Goal: Task Accomplishment & Management: Manage account settings

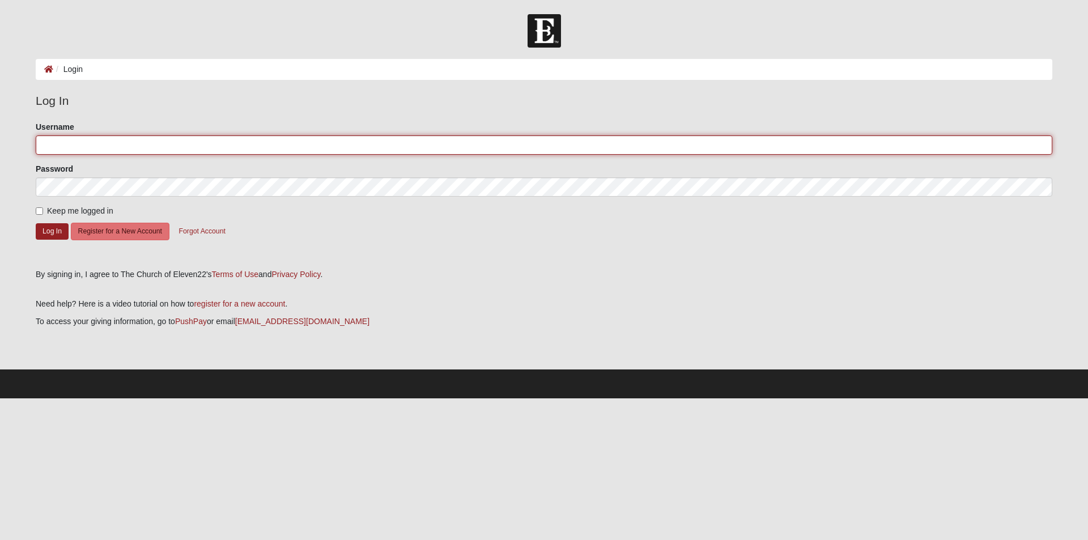
click at [66, 146] on input "Username" at bounding box center [544, 144] width 1016 height 19
type input "bmayers"
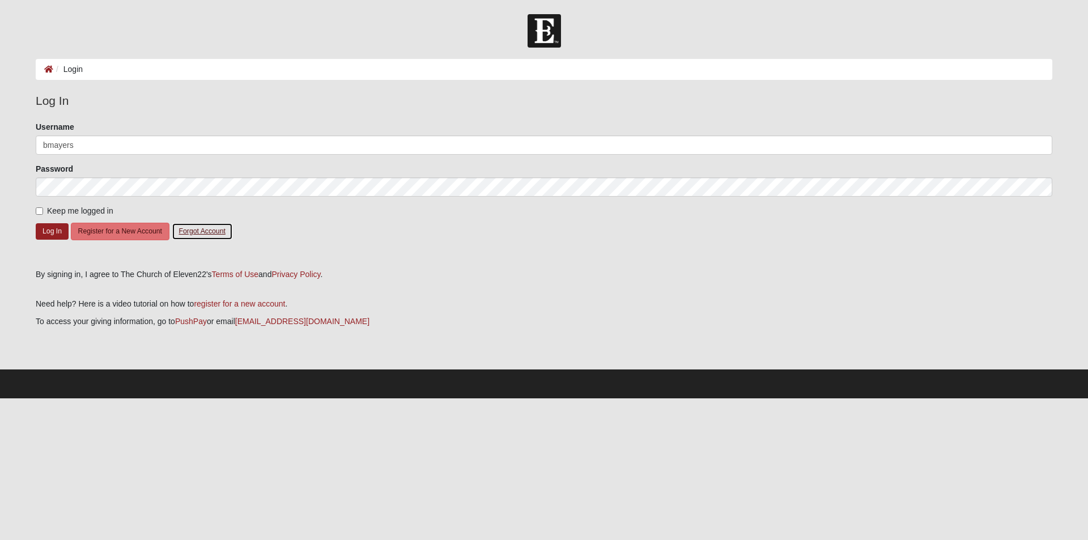
click at [210, 231] on button "Forgot Account" at bounding box center [202, 232] width 61 height 18
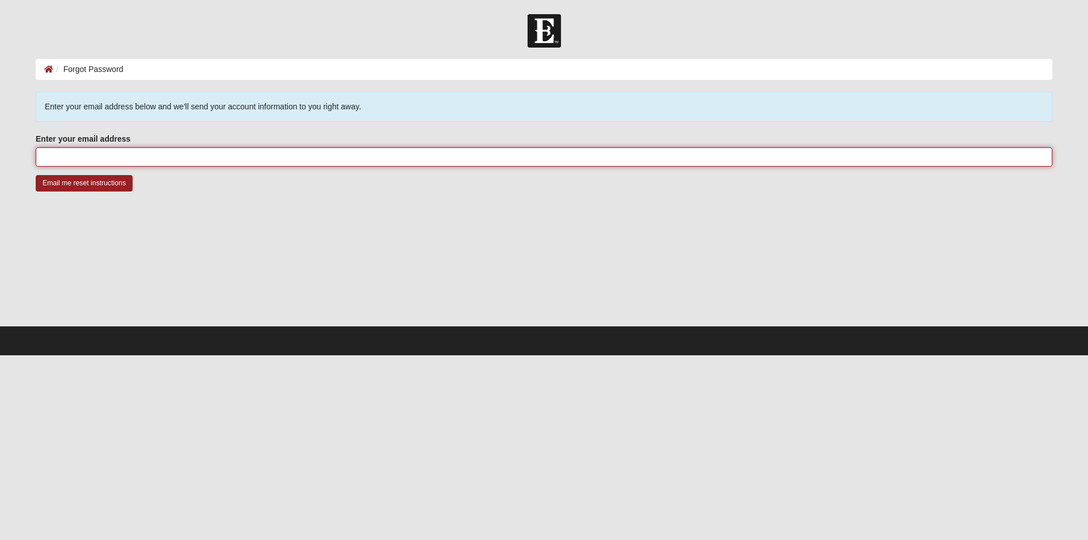
click at [165, 159] on input "Enter your email address" at bounding box center [544, 156] width 1016 height 19
type input "mayersbrooke@gmail.com"
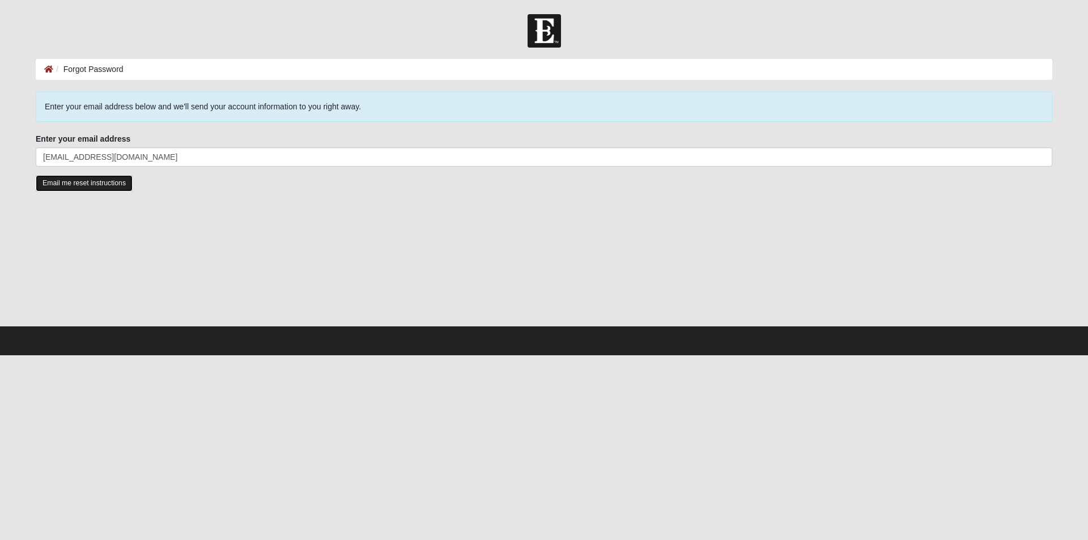
click at [95, 179] on input "Email me reset instructions" at bounding box center [84, 183] width 97 height 16
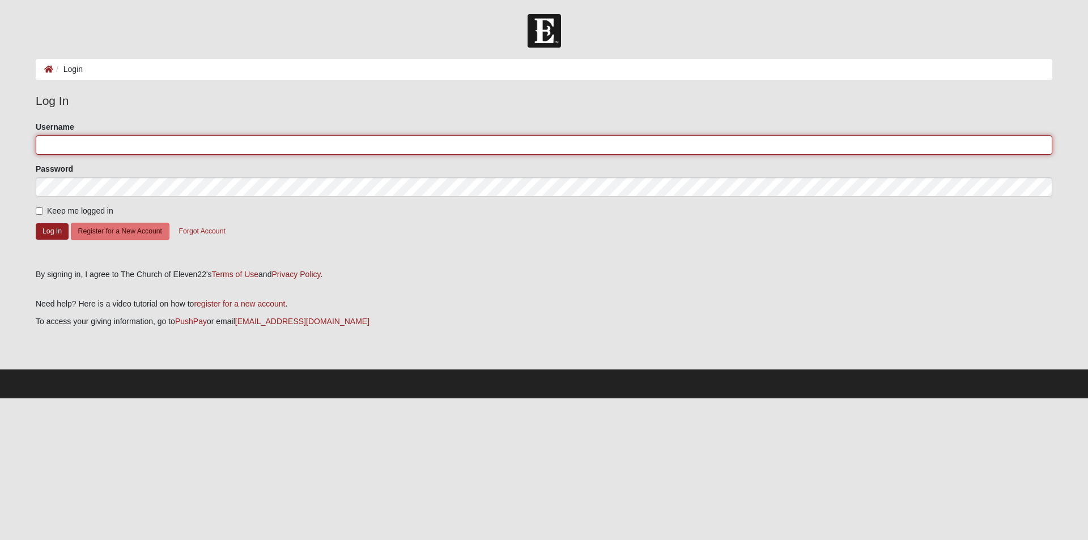
click at [79, 149] on input "Username" at bounding box center [544, 144] width 1016 height 19
type input "M"
type input "mayersbrooke@gmail.com"
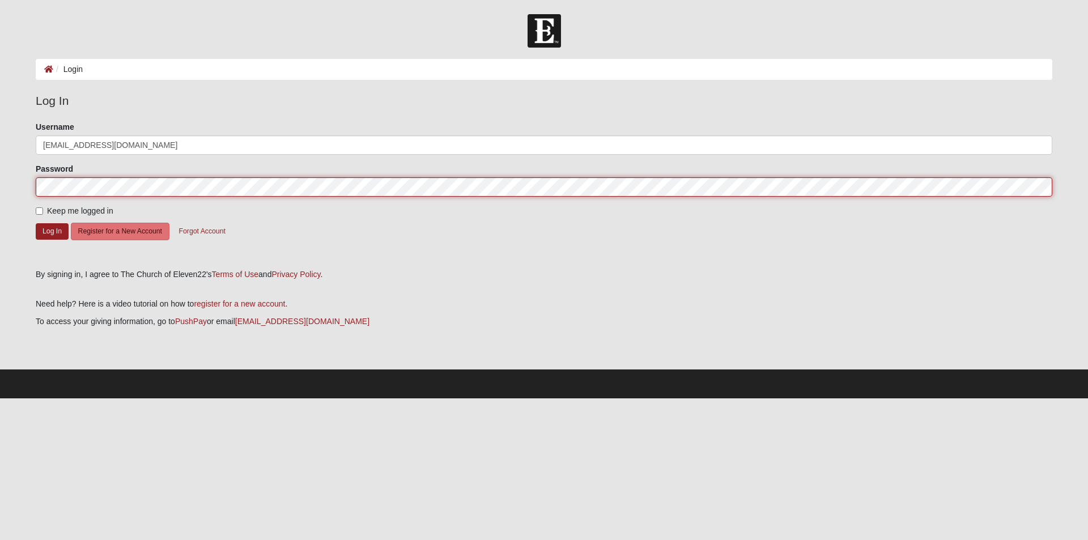
click at [36, 223] on button "Log In" at bounding box center [52, 231] width 33 height 16
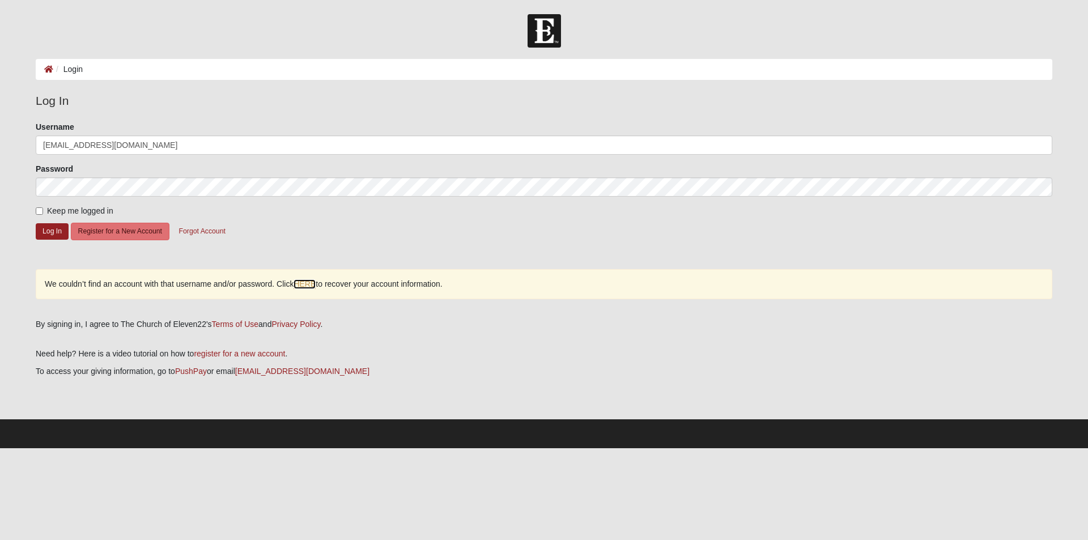
click at [305, 282] on link "HERE" at bounding box center [305, 284] width 22 height 10
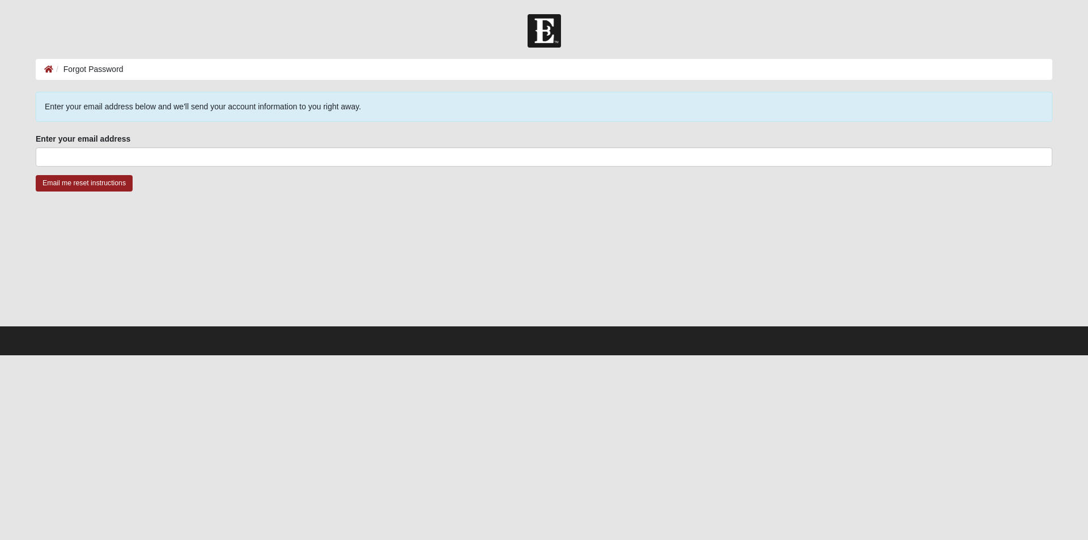
click at [184, 147] on div "Enter your email address Enter your email address is required." at bounding box center [544, 149] width 1016 height 33
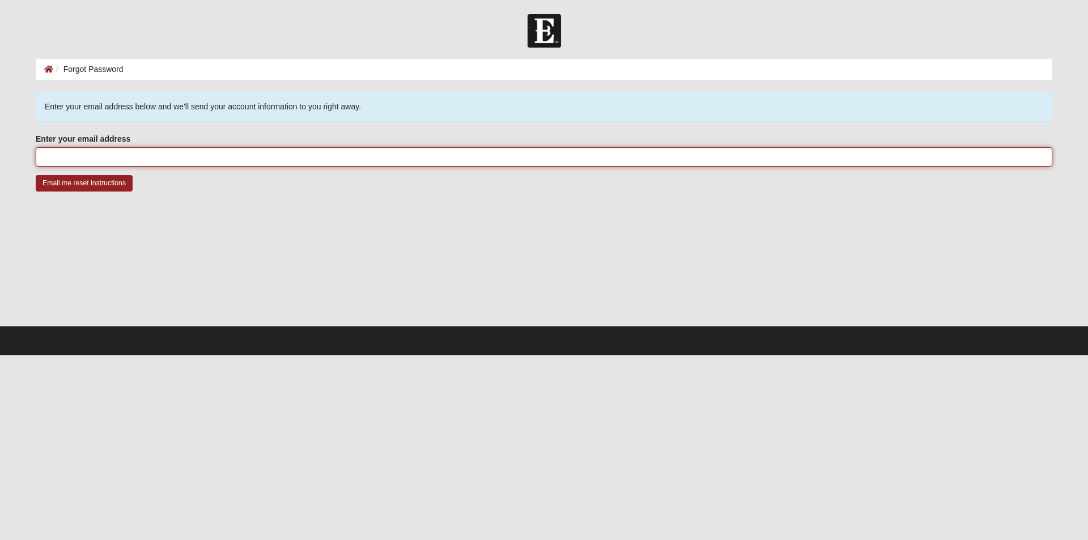
click at [184, 156] on input "Enter your email address" at bounding box center [544, 156] width 1016 height 19
type input "[EMAIL_ADDRESS][DOMAIN_NAME]"
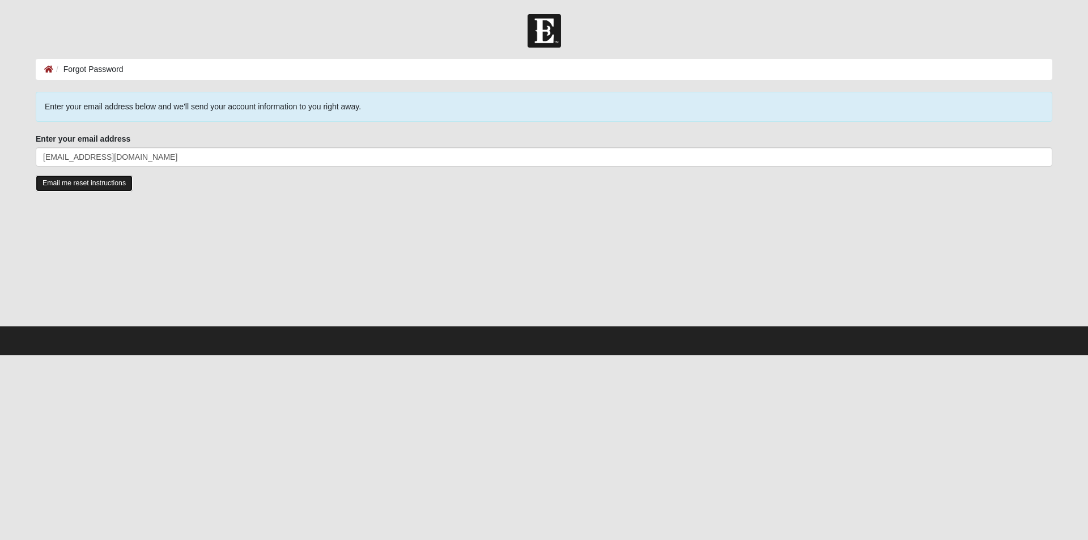
click at [105, 184] on input "Email me reset instructions" at bounding box center [84, 183] width 97 height 16
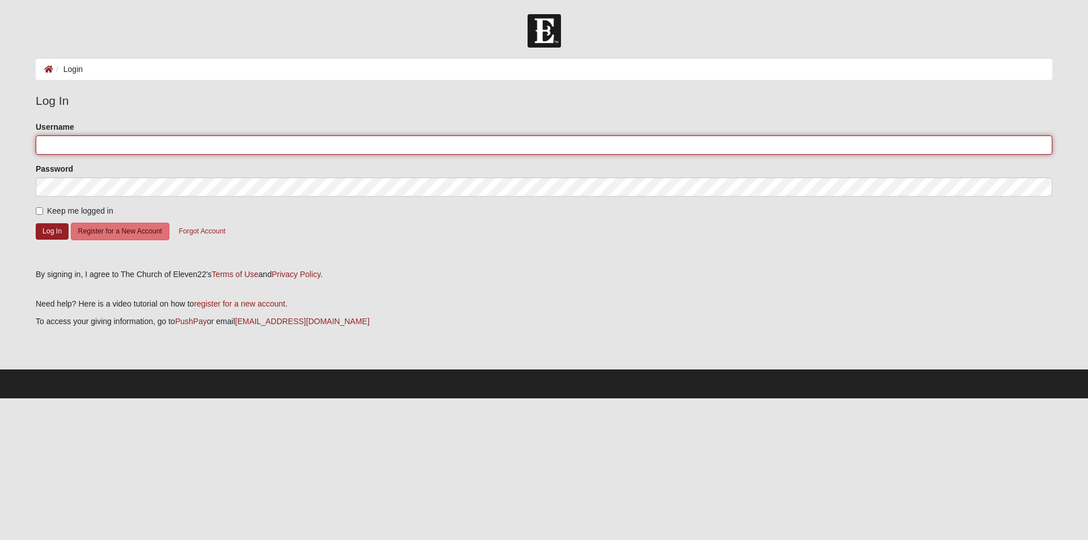
click at [97, 151] on input "Username" at bounding box center [544, 144] width 1016 height 19
type input "[EMAIL_ADDRESS][DOMAIN_NAME]"
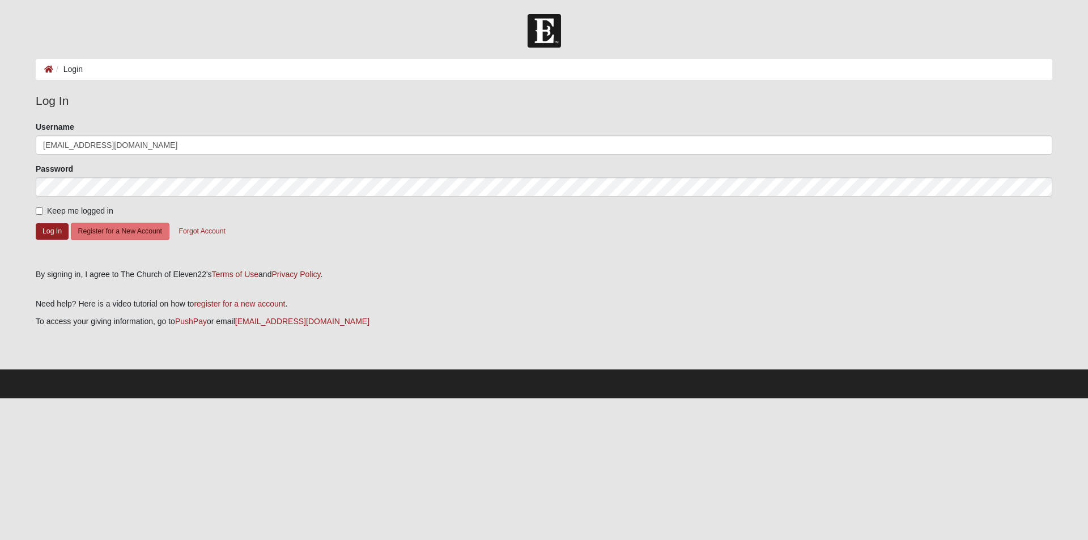
click at [61, 215] on span "Keep me logged in" at bounding box center [80, 210] width 66 height 9
click at [43, 215] on input "Keep me logged in" at bounding box center [39, 210] width 7 height 7
checkbox input "true"
click at [57, 231] on button "Log In" at bounding box center [52, 231] width 33 height 16
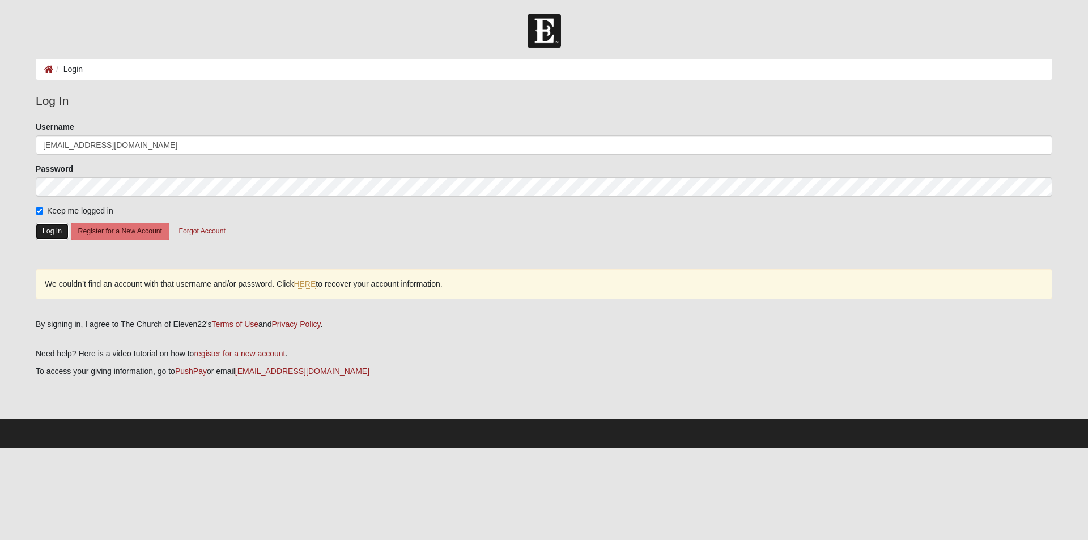
click at [58, 236] on button "Log In" at bounding box center [52, 231] width 33 height 16
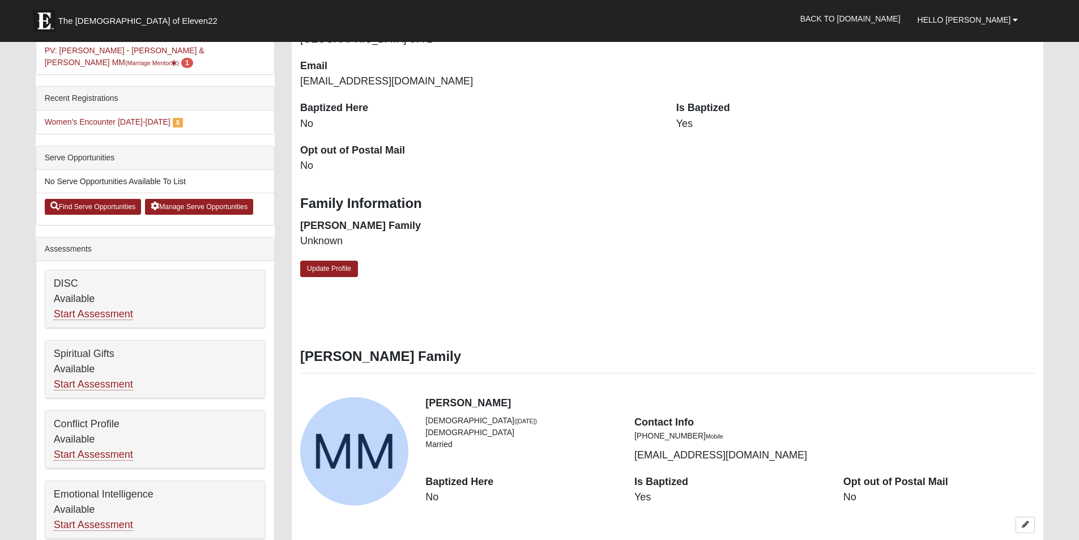
scroll to position [113, 0]
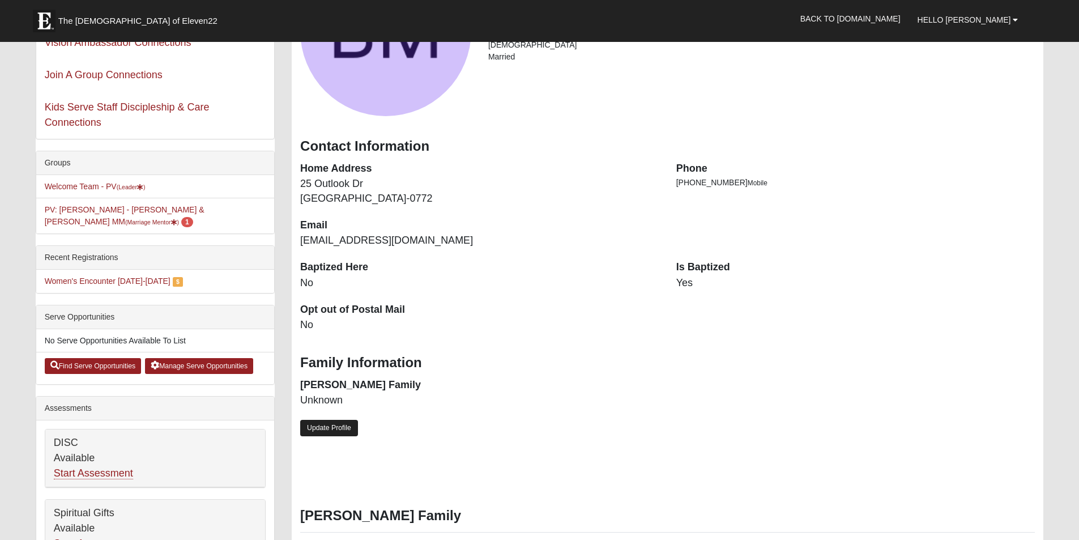
click at [329, 431] on link "Update Profile" at bounding box center [329, 428] width 58 height 16
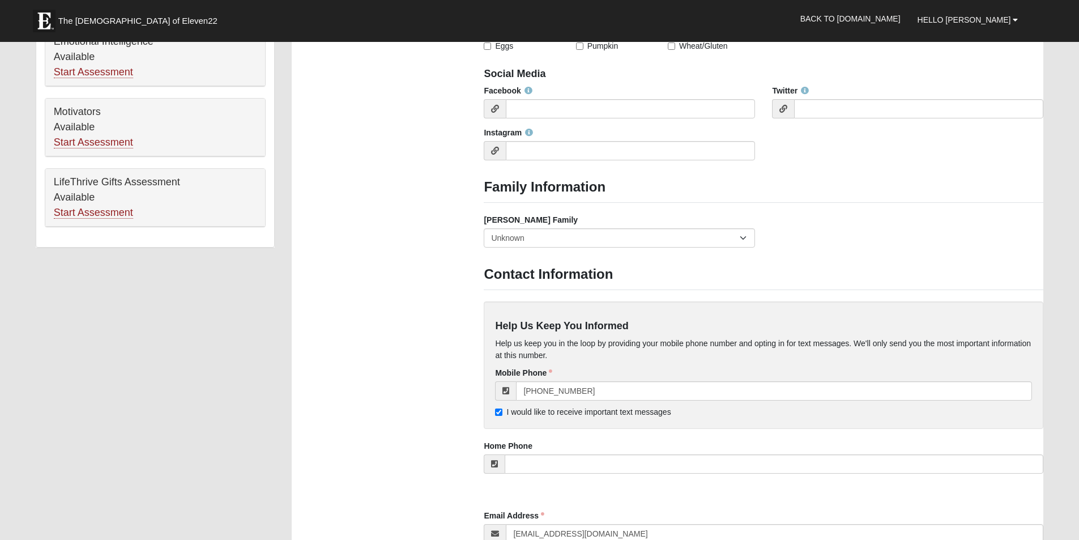
scroll to position [737, 0]
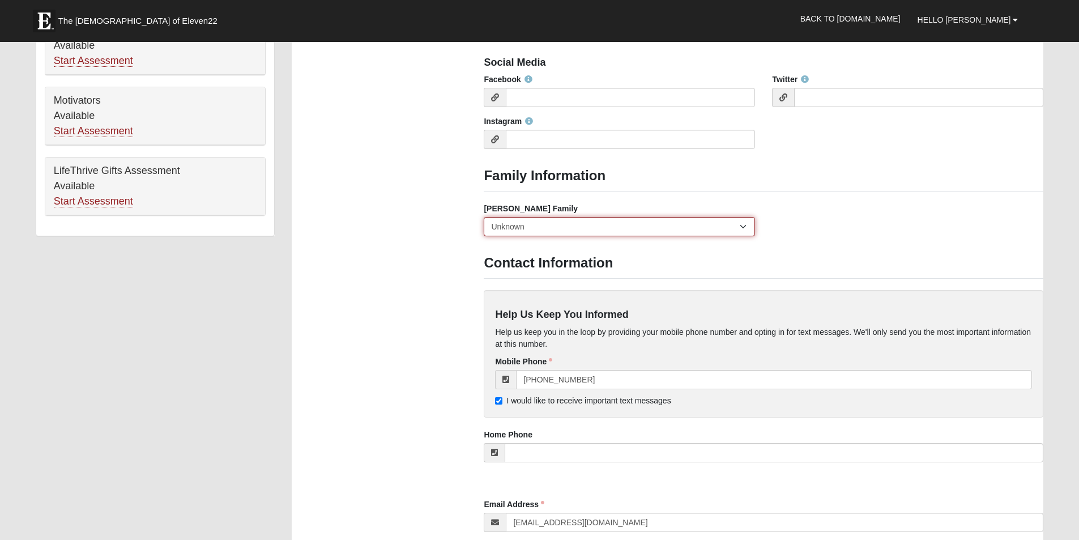
click at [511, 225] on select "Yes, we are a current foster family No, we are a former foster family No, we ha…" at bounding box center [619, 226] width 271 height 19
click at [421, 275] on div "Photo Family Information Campus Arlington Baymeadows Eleven22 Online Fleming Is…" at bounding box center [667, 70] width 769 height 1521
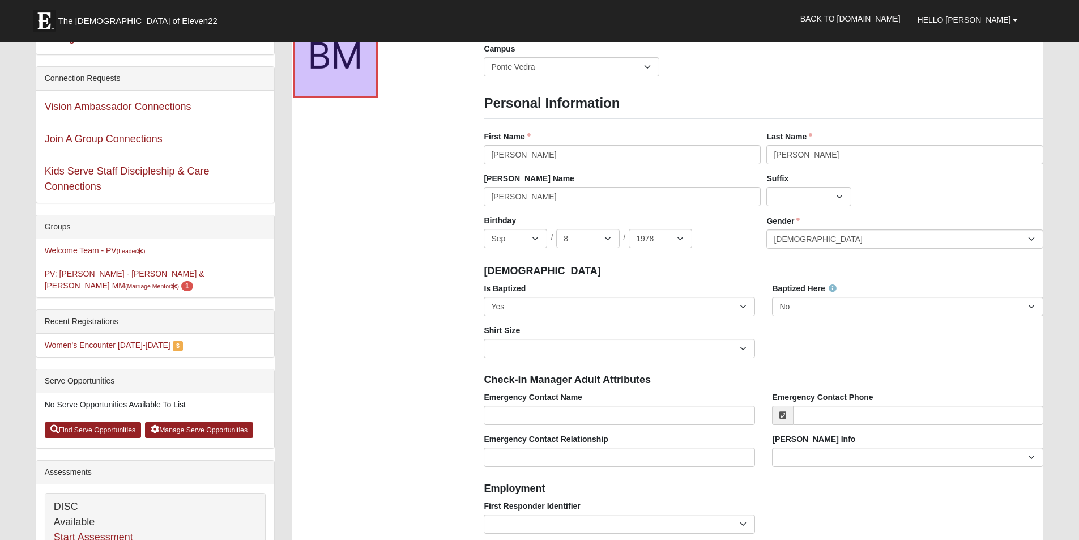
scroll to position [0, 0]
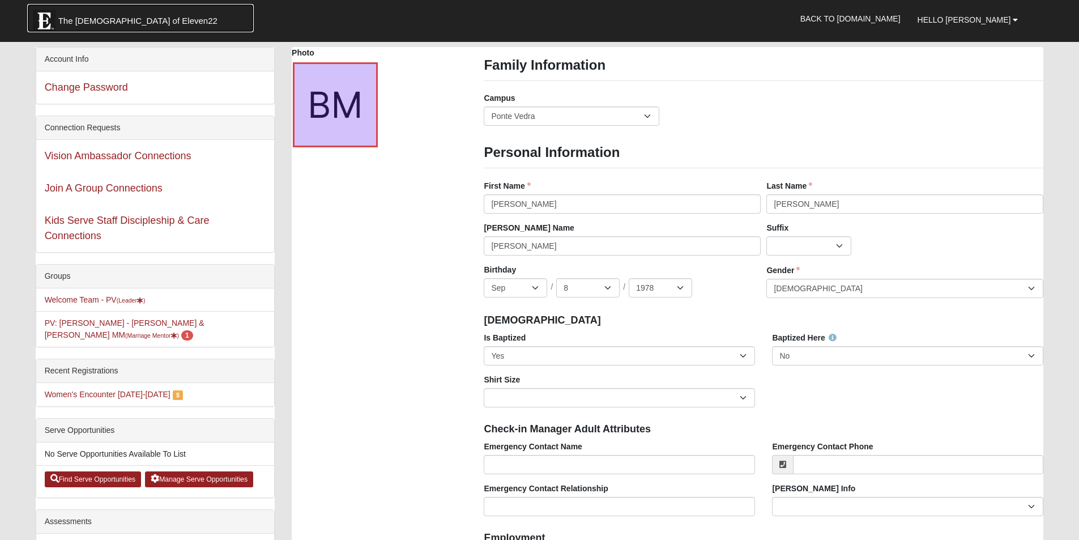
click at [113, 22] on span "The [DEMOGRAPHIC_DATA] of Eleven22" at bounding box center [137, 20] width 159 height 11
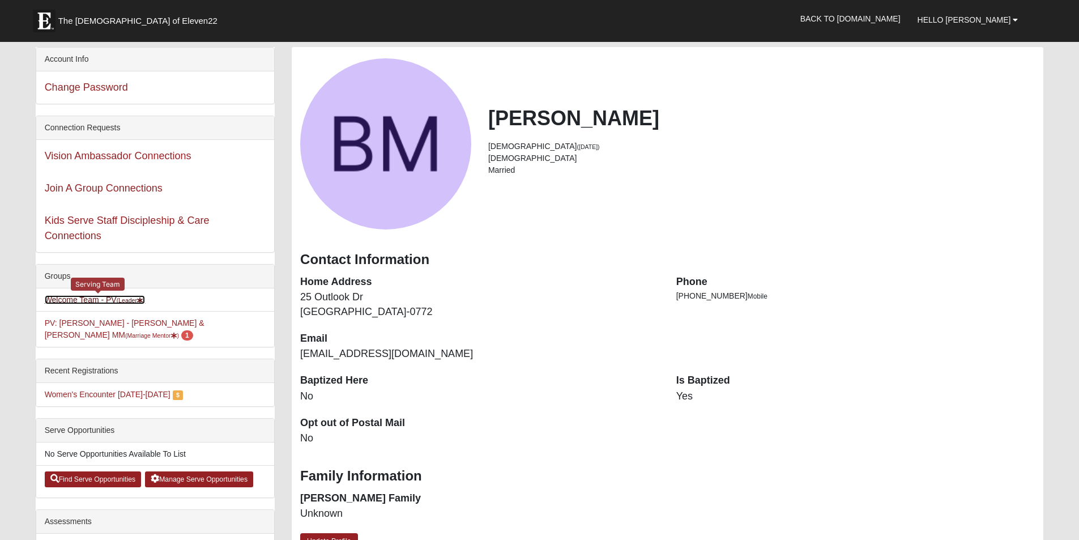
click at [72, 299] on link "Welcome Team - PV (Leader )" at bounding box center [95, 299] width 101 height 9
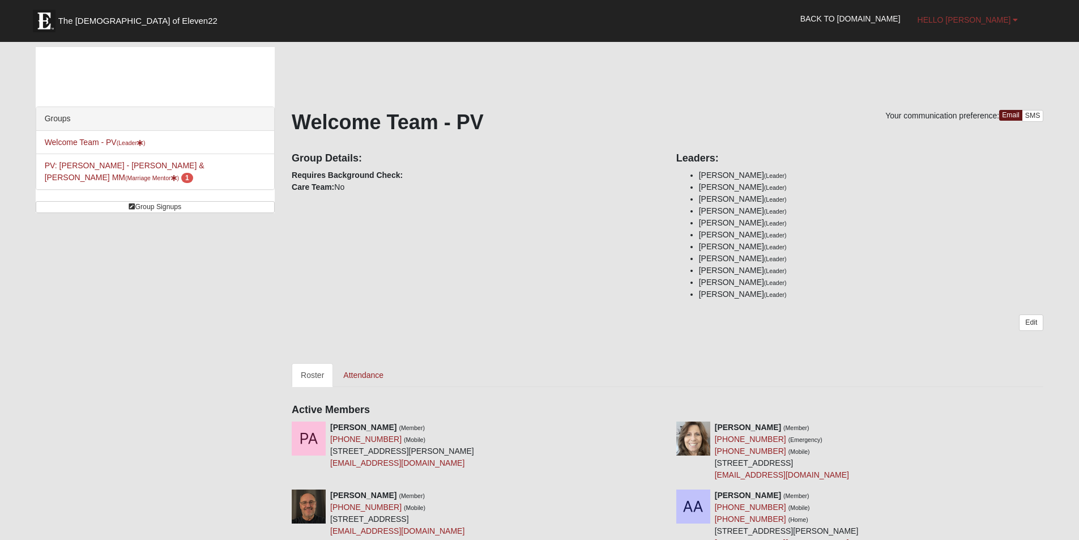
click at [984, 22] on span "Hello [PERSON_NAME]" at bounding box center [964, 19] width 93 height 9
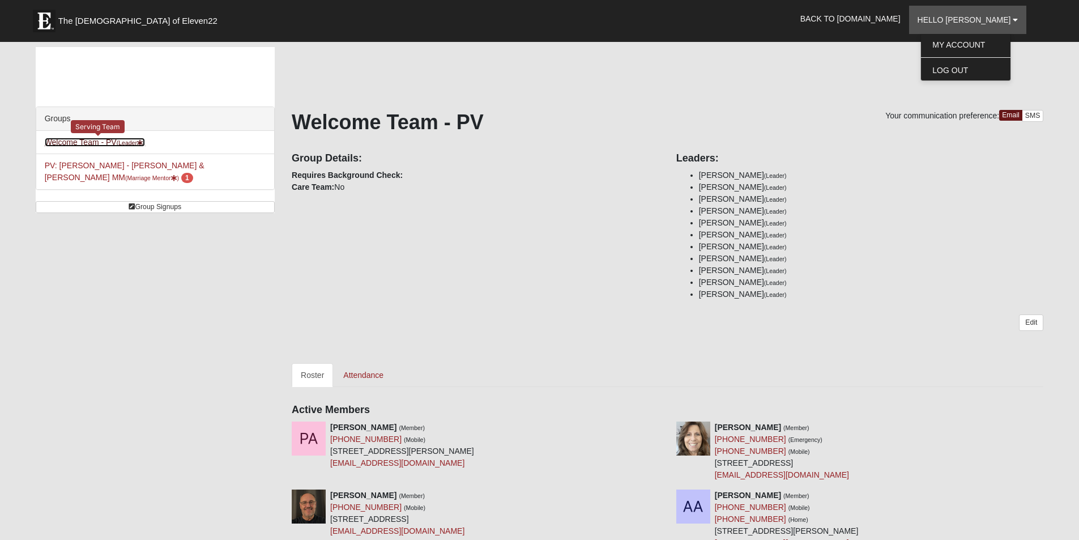
click at [75, 143] on link "Welcome Team - PV (Leader )" at bounding box center [95, 142] width 101 height 9
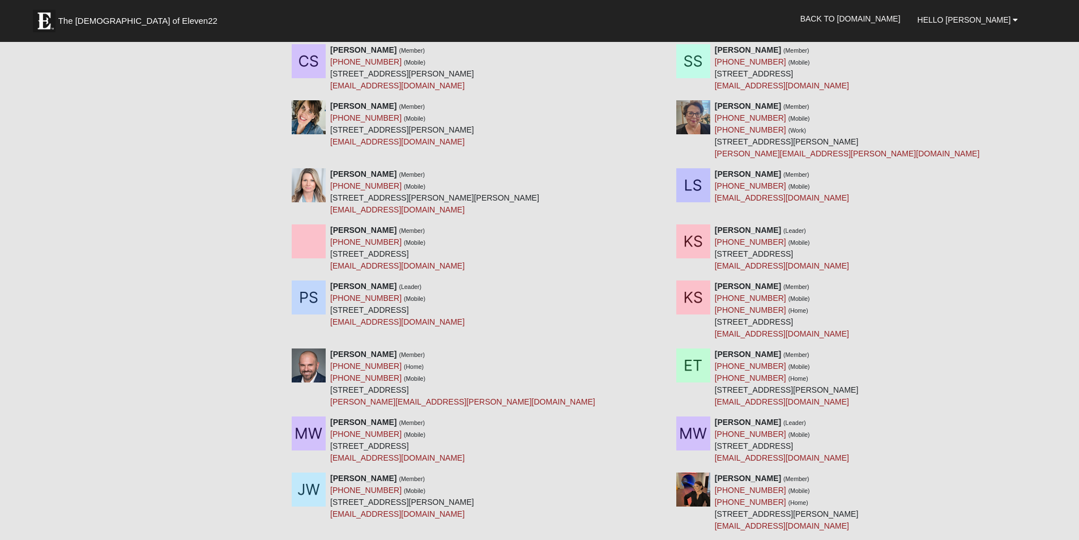
scroll to position [2189, 0]
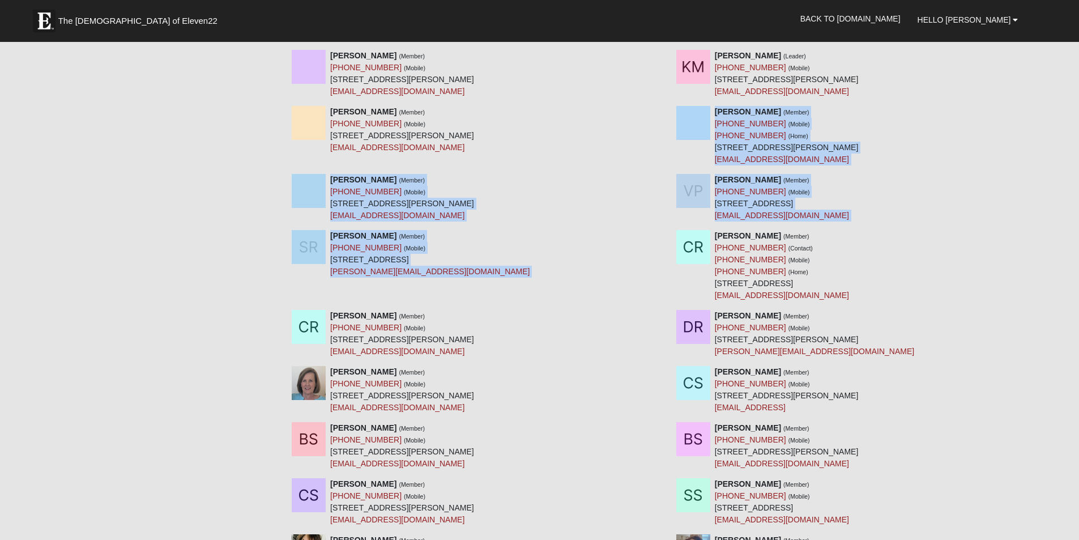
drag, startPoint x: 1070, startPoint y: 219, endPoint x: 1065, endPoint y: 123, distance: 96.4
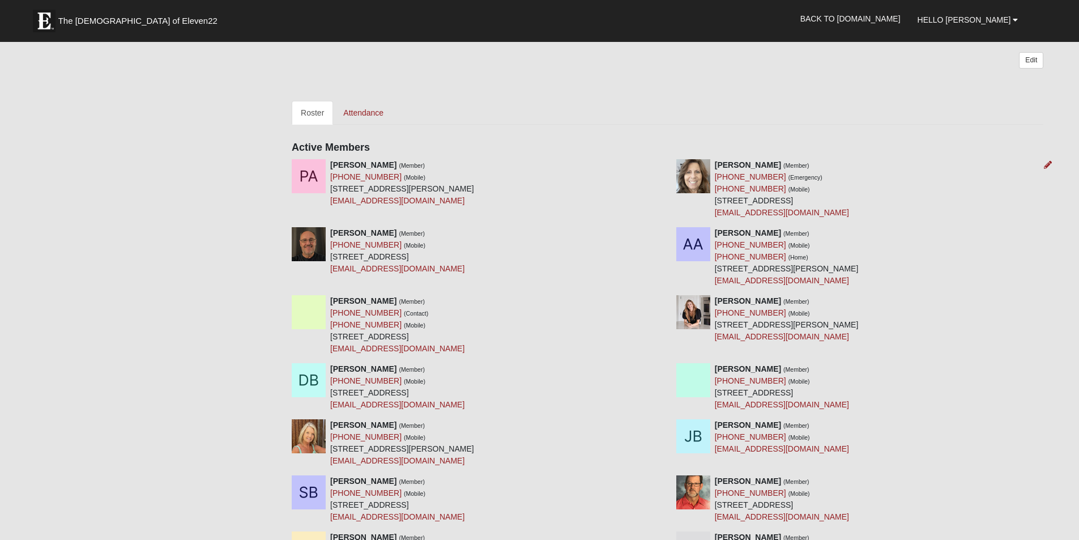
scroll to position [0, 0]
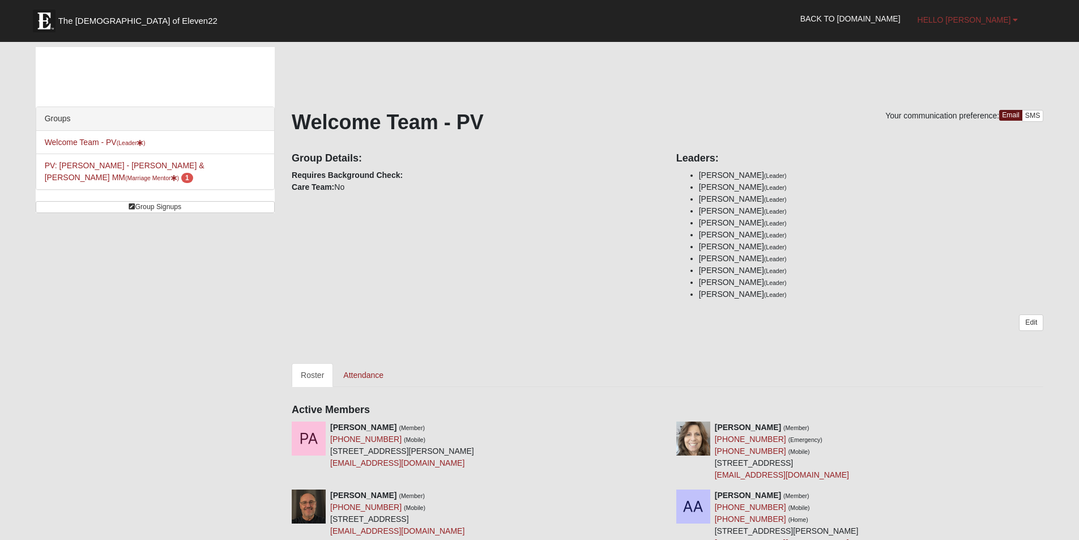
click at [979, 16] on span "Hello [PERSON_NAME]" at bounding box center [964, 19] width 93 height 9
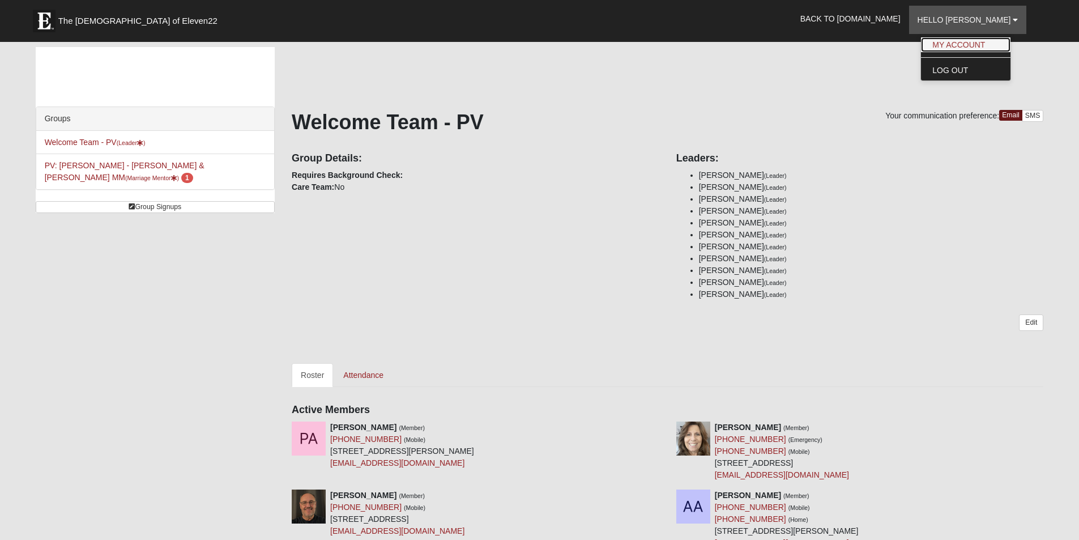
click at [971, 47] on link "My Account" at bounding box center [966, 44] width 90 height 15
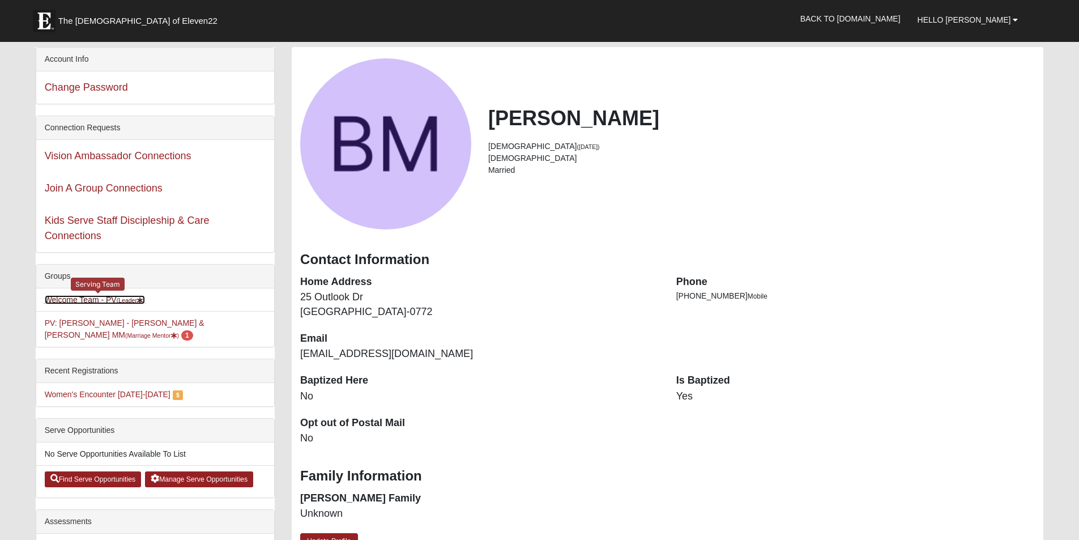
click at [69, 297] on link "Welcome Team - PV (Leader )" at bounding box center [95, 299] width 101 height 9
click at [67, 303] on link "Welcome Team - PV (Leader )" at bounding box center [95, 299] width 101 height 9
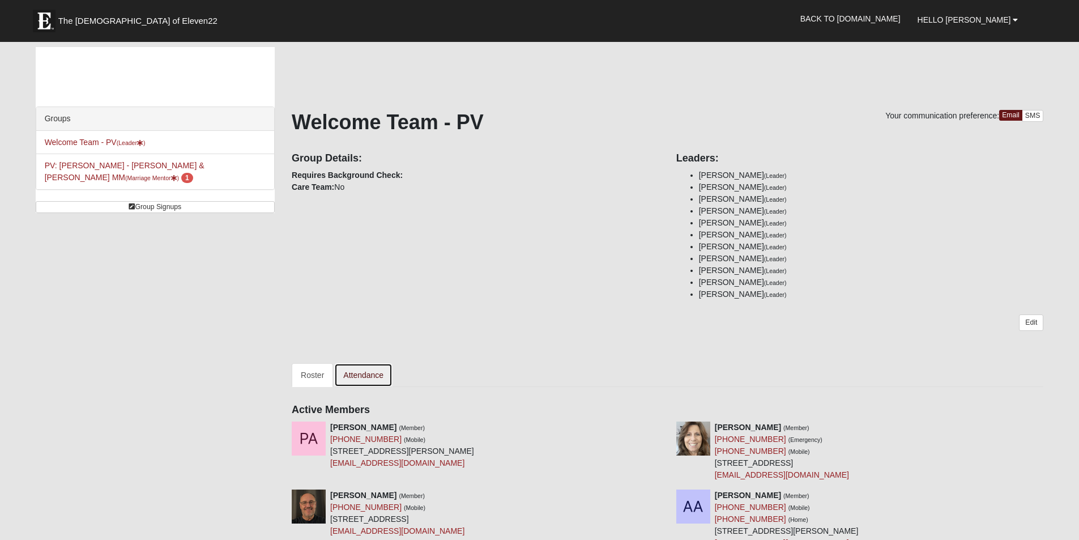
click at [350, 377] on link "Attendance" at bounding box center [363, 375] width 58 height 24
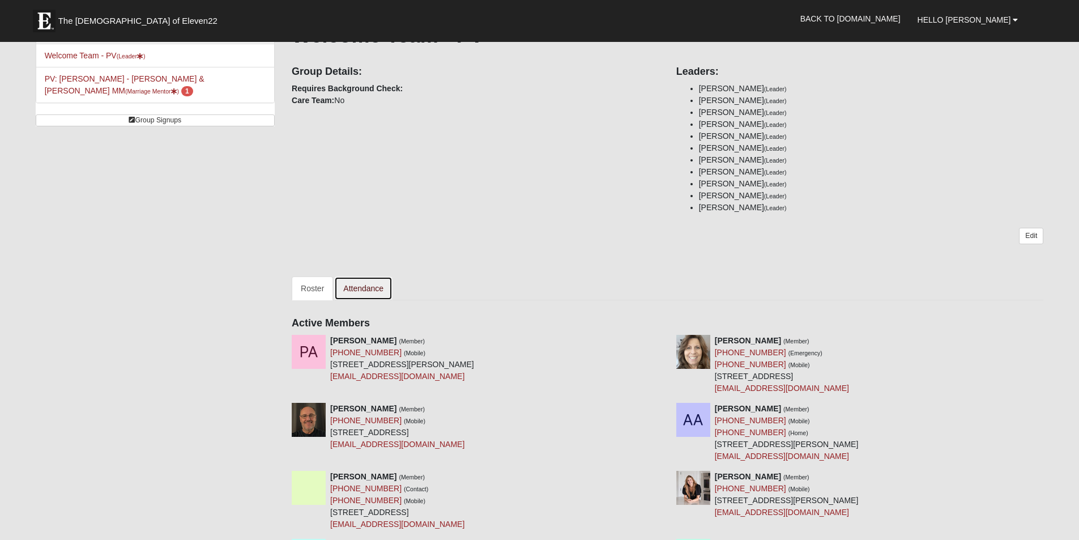
scroll to position [113, 0]
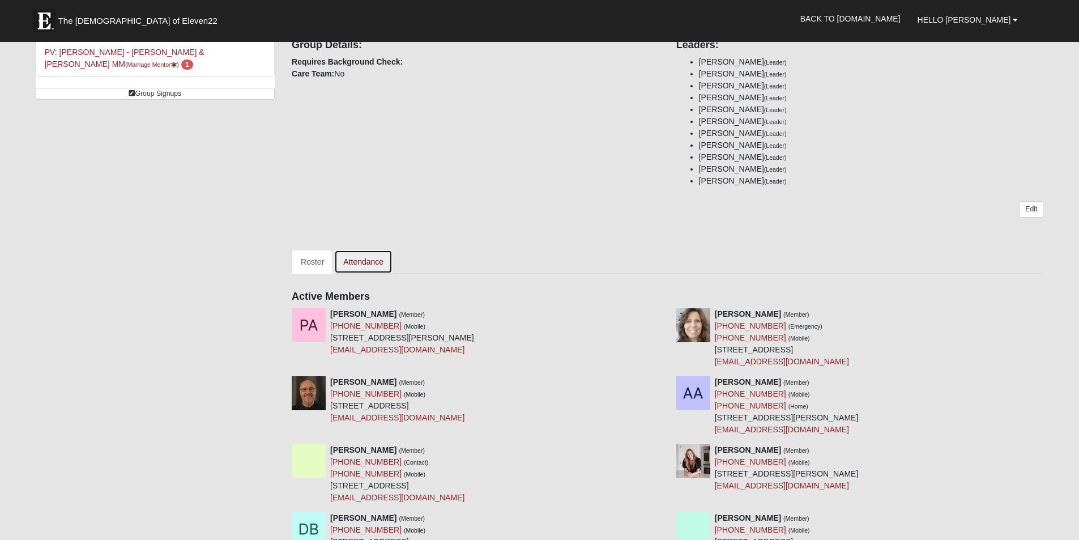
click at [360, 260] on link "Attendance" at bounding box center [363, 262] width 58 height 24
click at [299, 258] on link "Roster" at bounding box center [312, 262] width 41 height 24
click at [358, 263] on link "Attendance" at bounding box center [363, 262] width 58 height 24
click at [364, 258] on link "Attendance" at bounding box center [363, 262] width 58 height 24
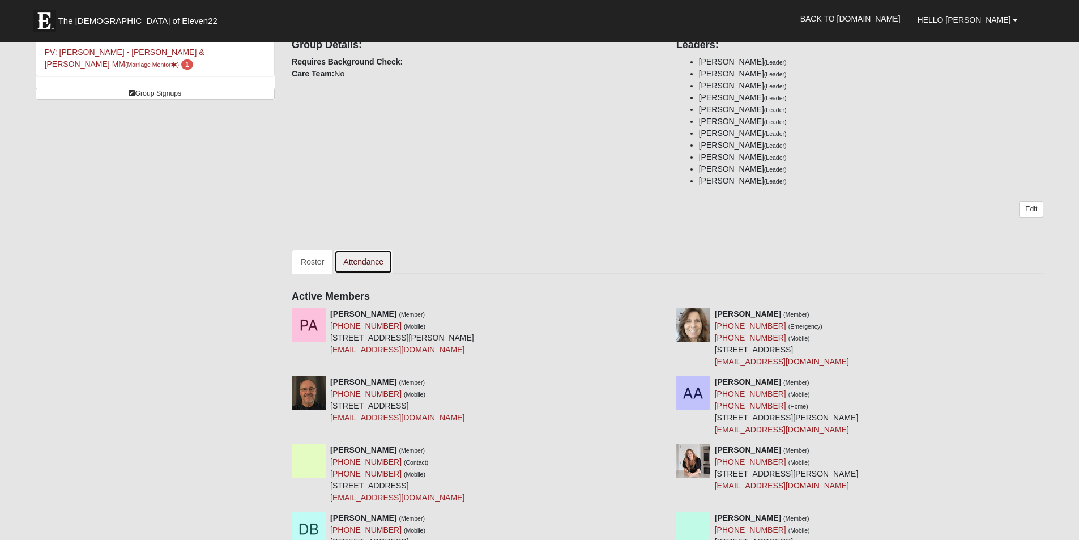
click at [364, 265] on link "Attendance" at bounding box center [363, 262] width 58 height 24
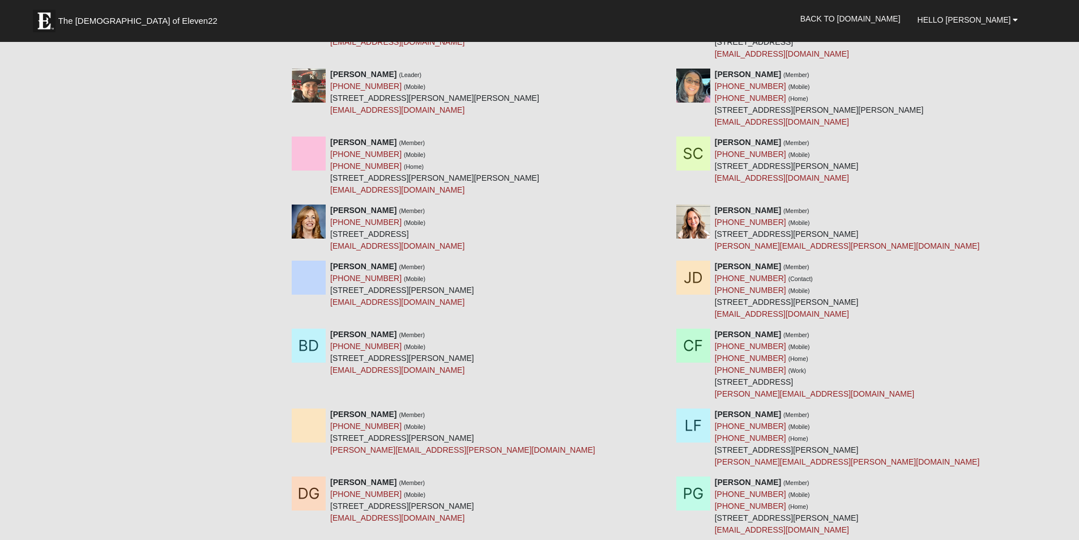
scroll to position [1190, 0]
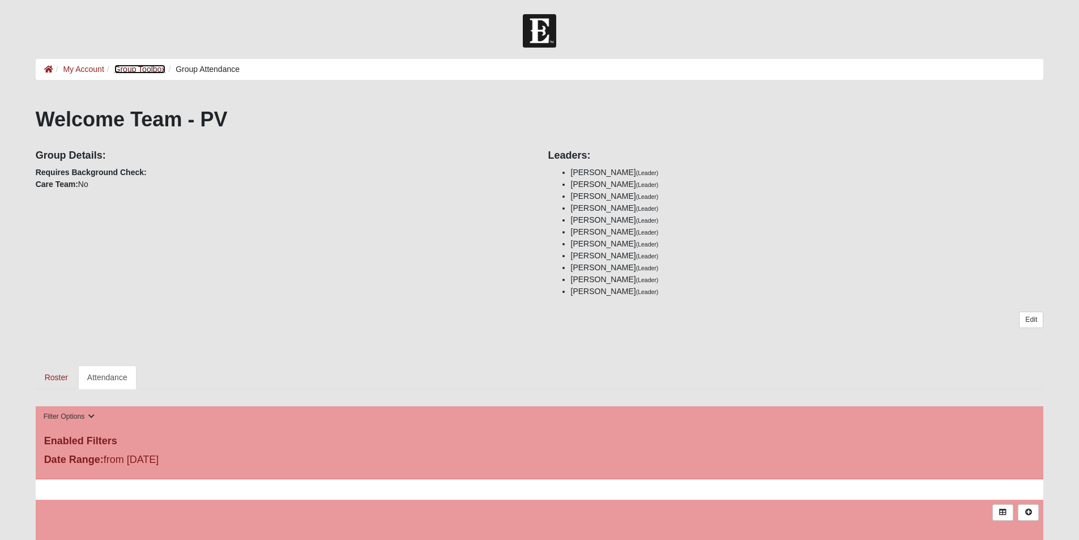
click at [127, 69] on link "Group Toolbox" at bounding box center [140, 69] width 52 height 9
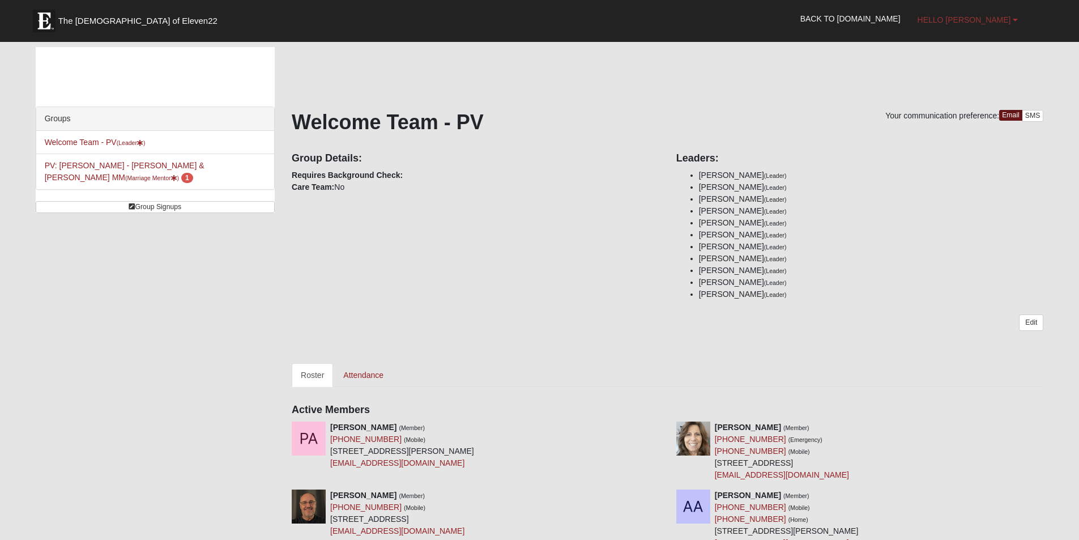
click at [961, 18] on span "Hello [PERSON_NAME]" at bounding box center [964, 19] width 93 height 9
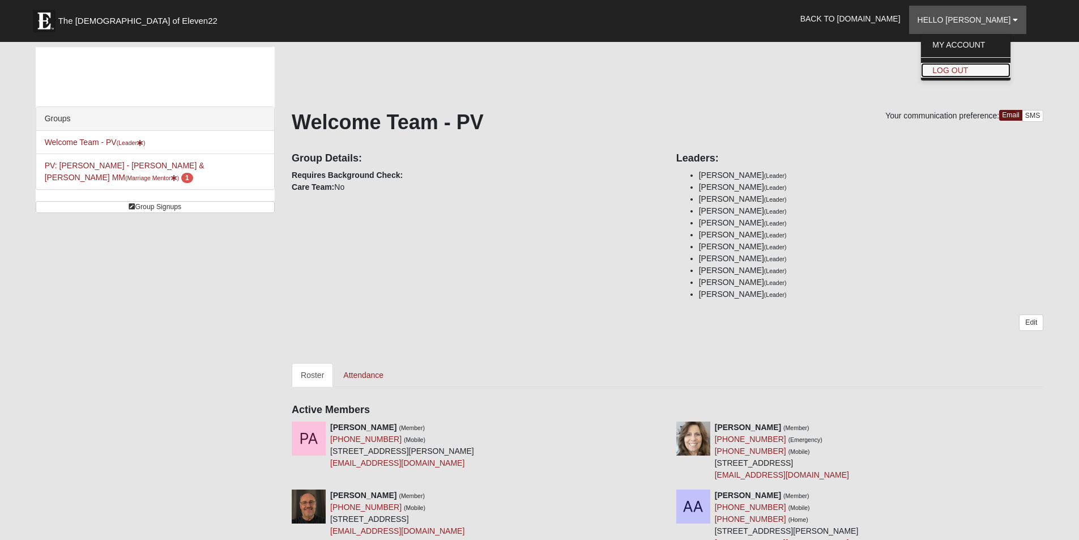
click at [993, 72] on link "Log Out" at bounding box center [966, 70] width 90 height 15
